Goal: Transaction & Acquisition: Book appointment/travel/reservation

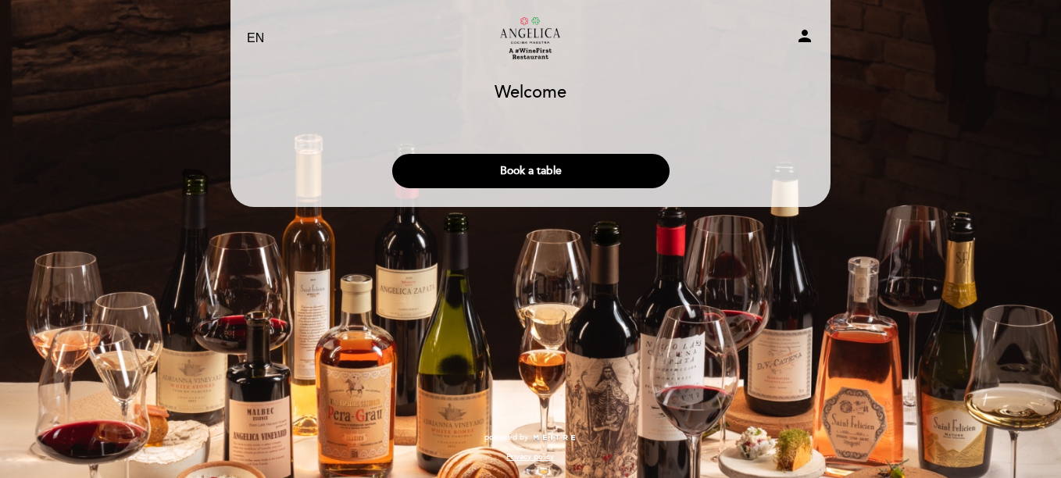
click at [254, 41] on select "EN ES PT" at bounding box center [256, 39] width 18 height 18
select select "es"
click at [247, 30] on select "EN ES PT" at bounding box center [256, 39] width 18 height 18
click at [530, 175] on button "Hacer una reserva" at bounding box center [530, 171] width 277 height 34
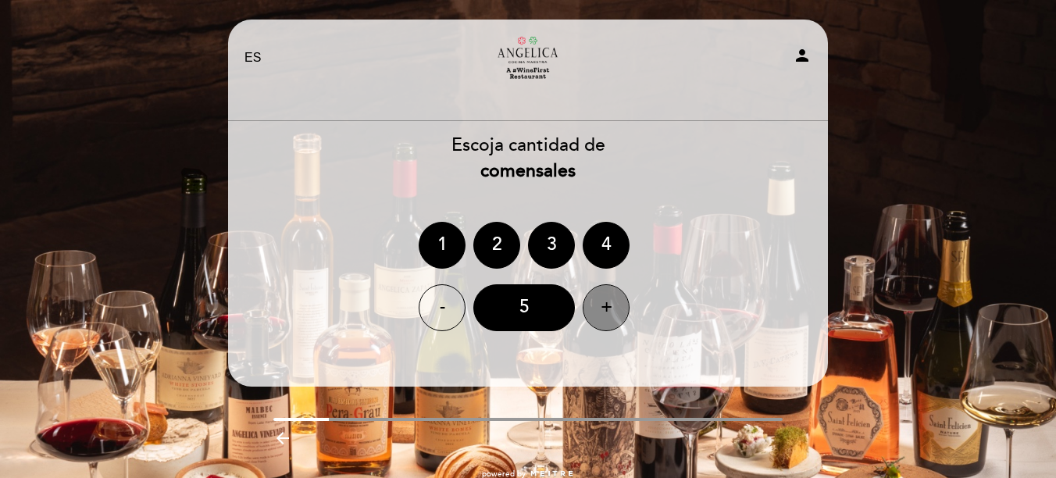
click at [608, 312] on div "+" at bounding box center [606, 307] width 47 height 47
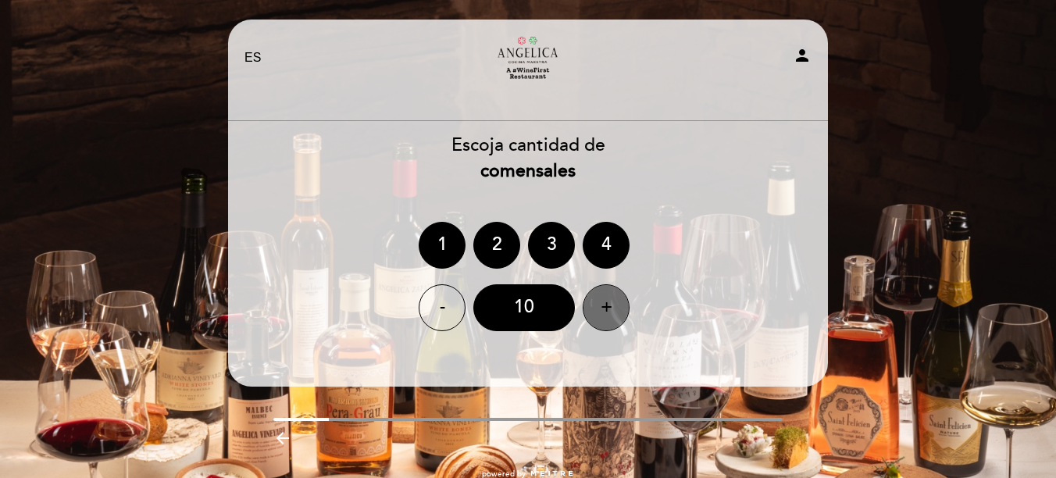
click at [608, 312] on div "+" at bounding box center [606, 307] width 47 height 47
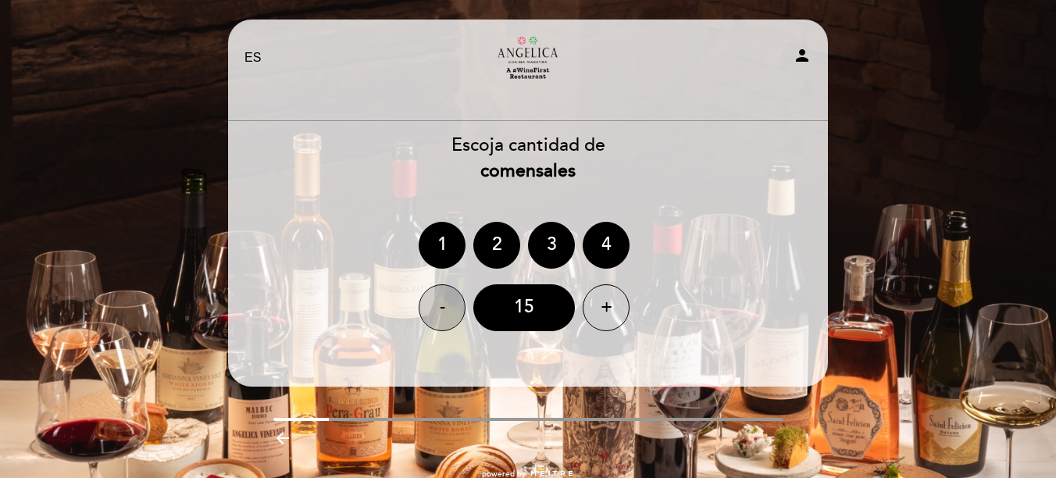
click at [455, 310] on div "-" at bounding box center [442, 307] width 47 height 47
click at [516, 308] on div "14" at bounding box center [524, 307] width 102 height 47
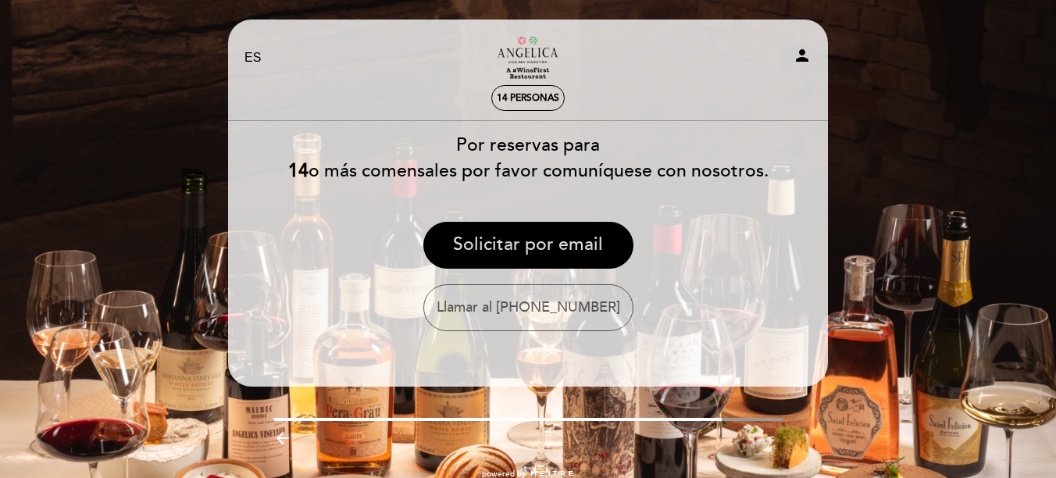
click at [529, 248] on button "Solicitar por email" at bounding box center [528, 245] width 210 height 47
